Goal: Information Seeking & Learning: Learn about a topic

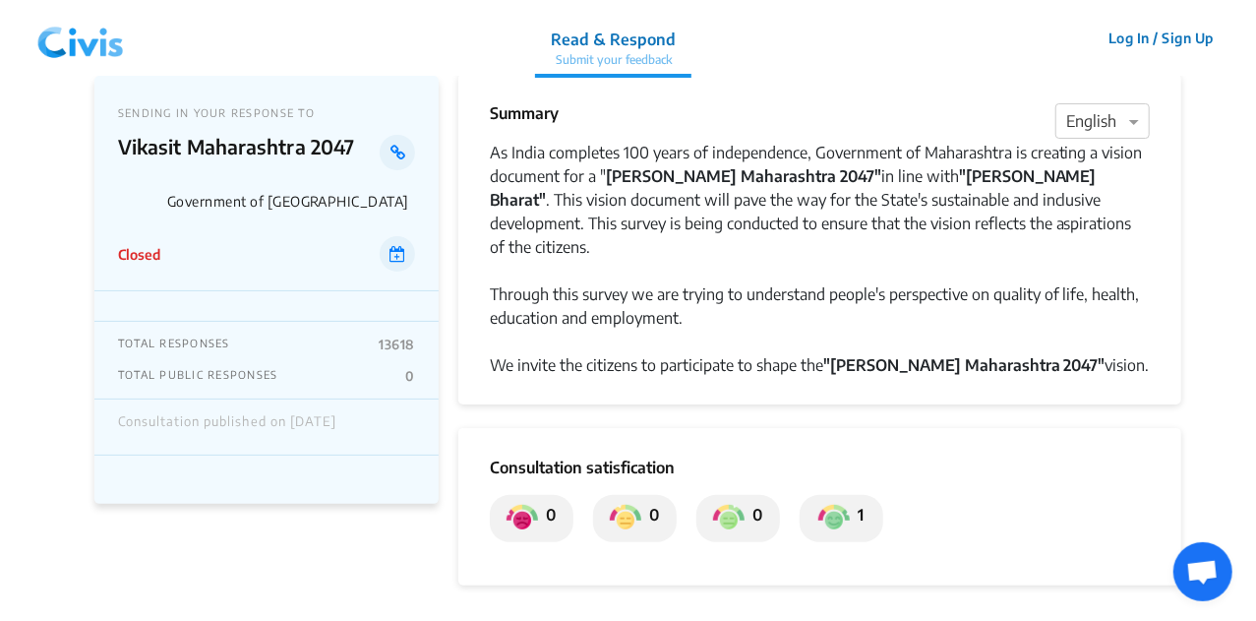
scroll to position [26, 0]
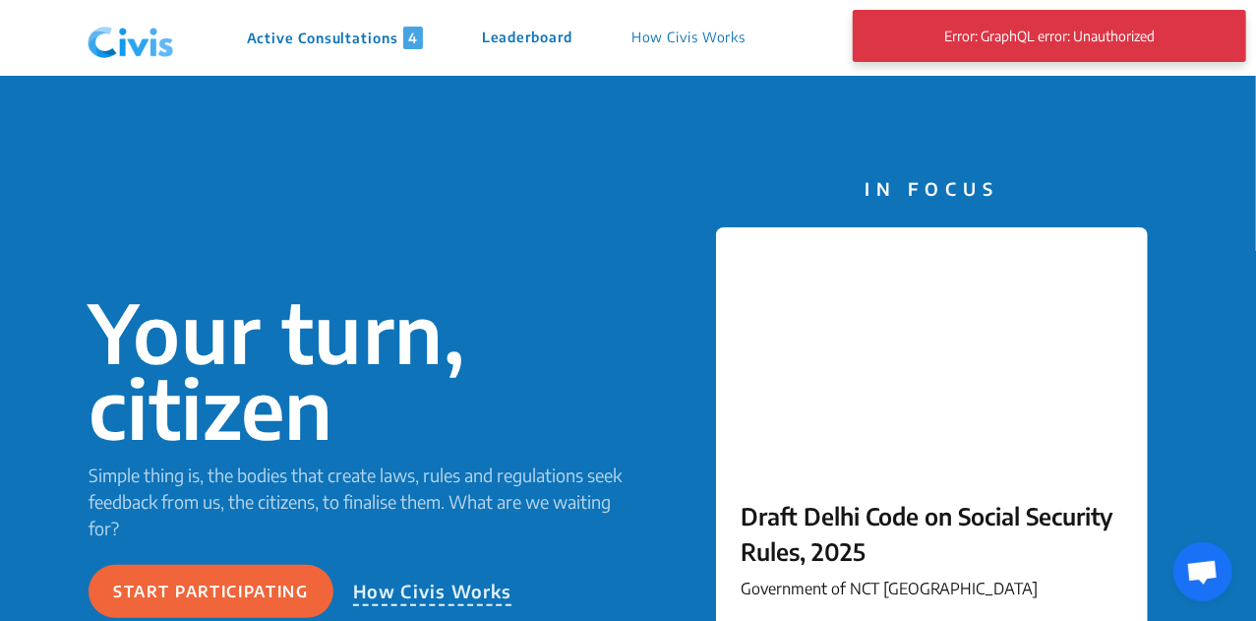
click at [348, 39] on p "Active Consultations 4" at bounding box center [335, 38] width 176 height 23
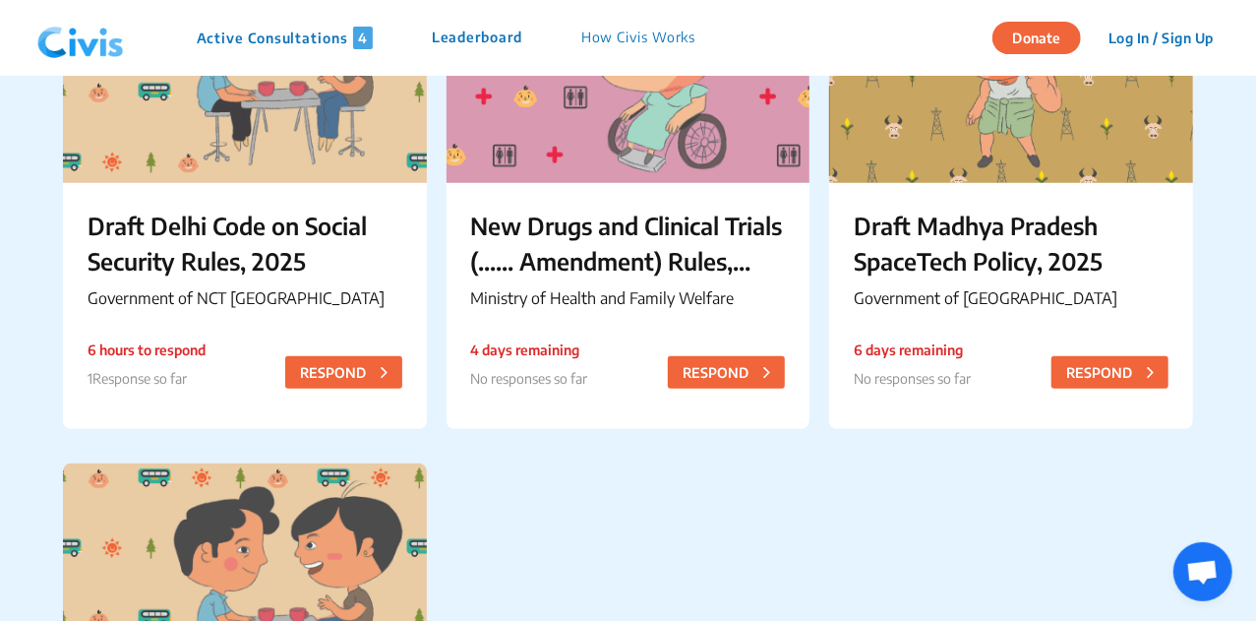
scroll to position [322, 0]
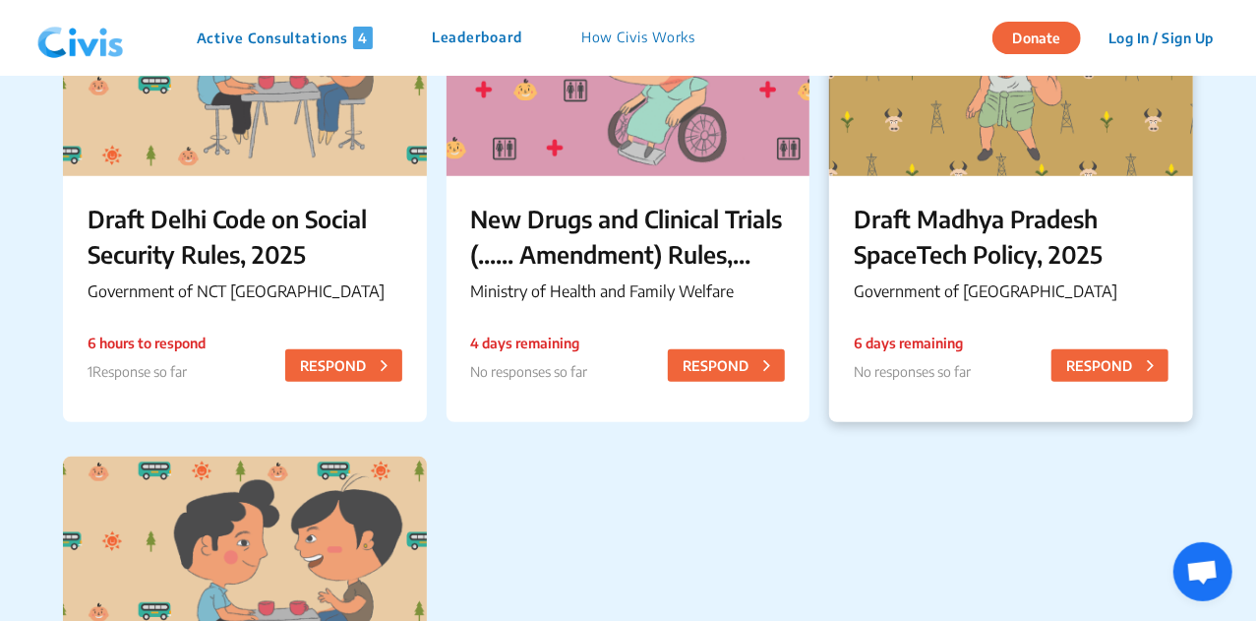
click at [972, 249] on p "Draft Madhya Pradesh SpaceTech Policy, 2025" at bounding box center [1011, 236] width 315 height 71
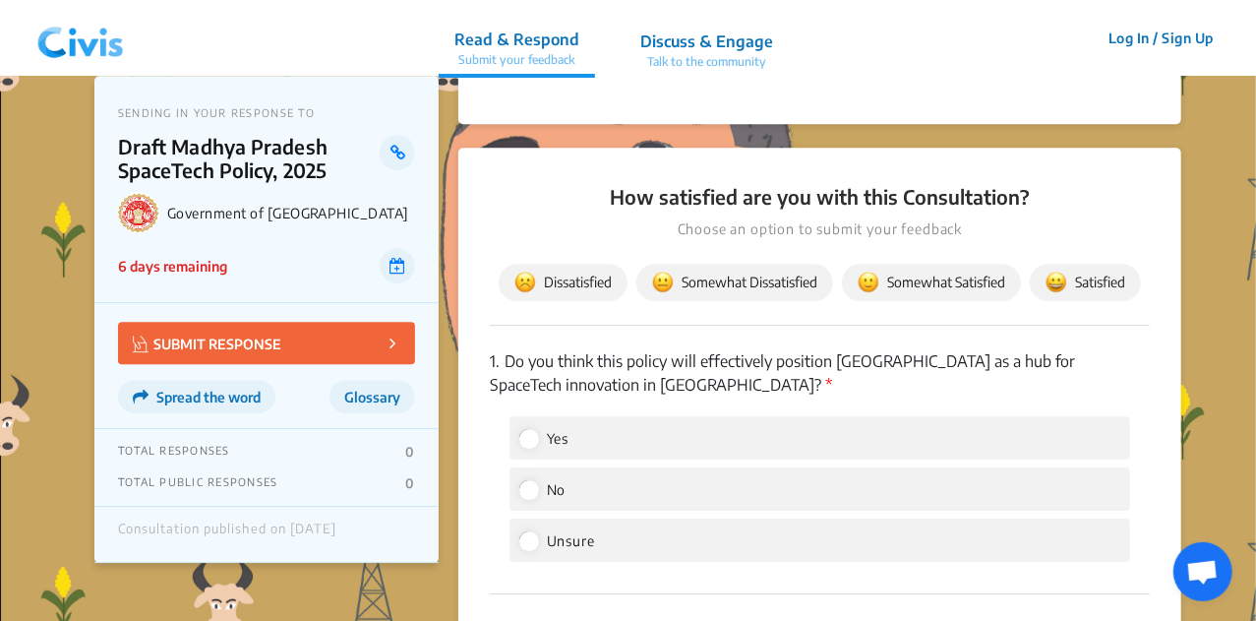
scroll to position [2880, 0]
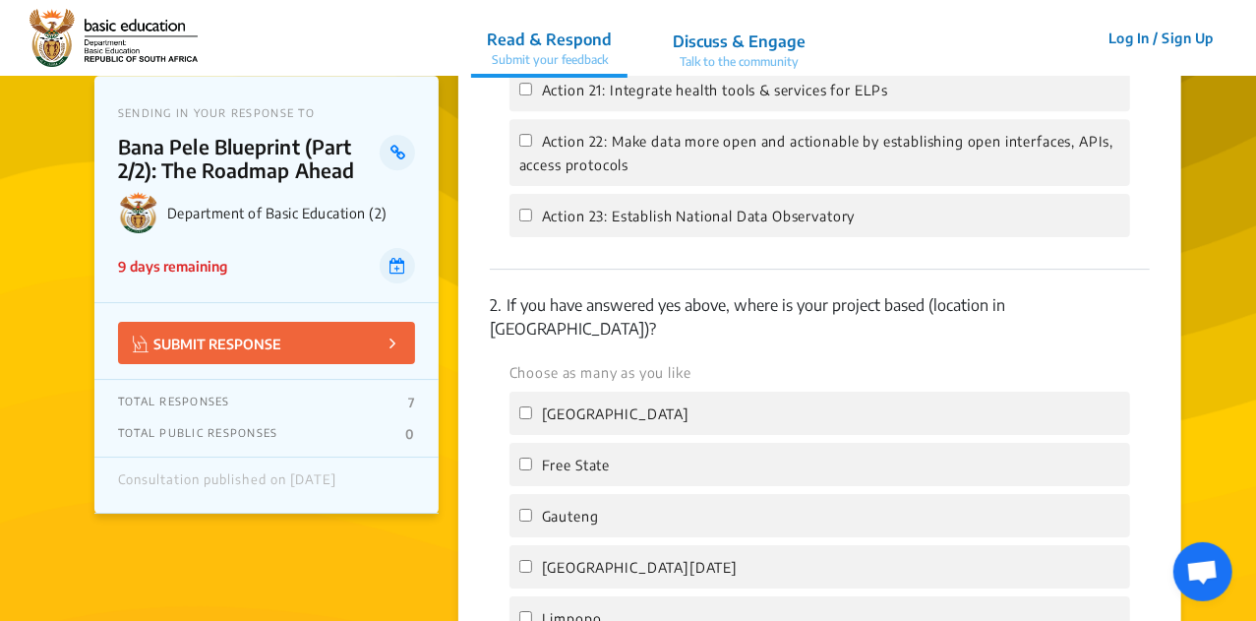
scroll to position [3126, 0]
